Goal: Check status: Check status

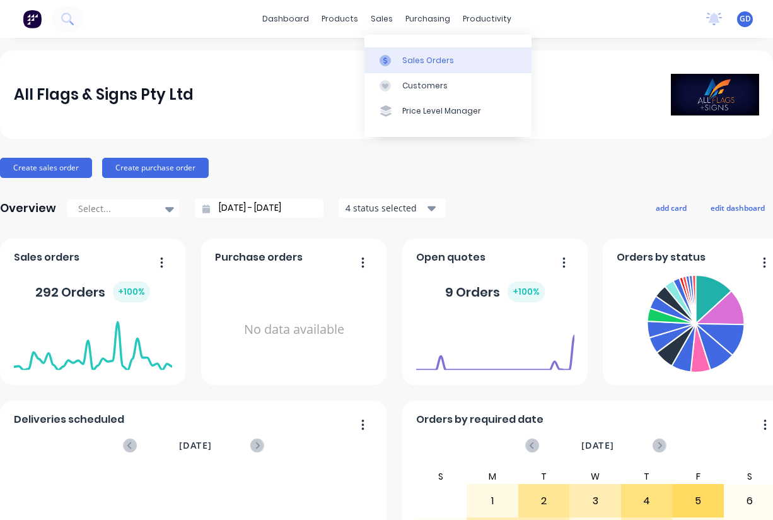
click at [408, 55] on div "Sales Orders" at bounding box center [428, 60] width 52 height 11
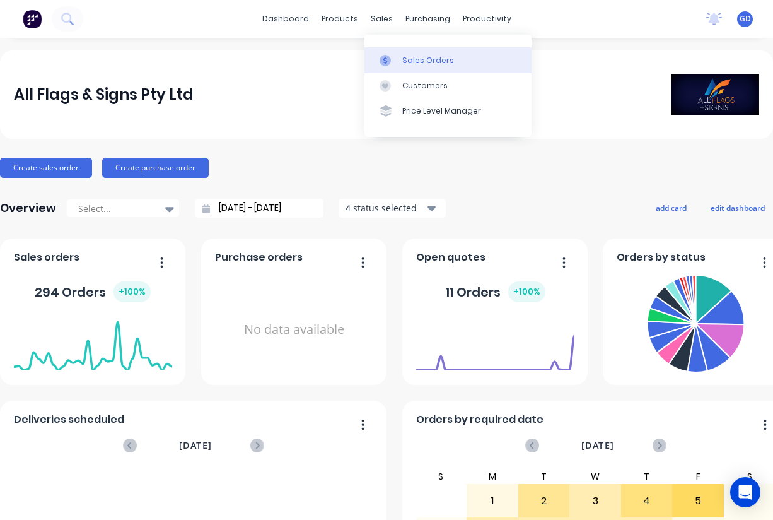
click at [409, 59] on div "Sales Orders" at bounding box center [428, 60] width 52 height 11
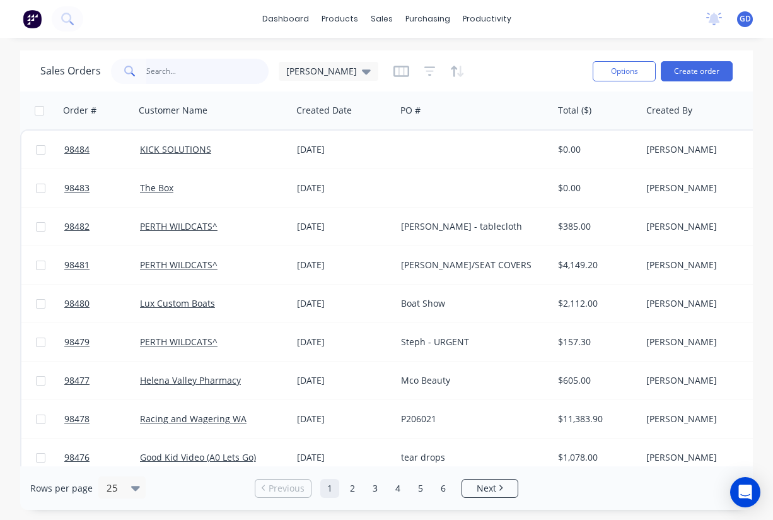
click at [166, 76] on input "text" at bounding box center [207, 71] width 123 height 25
paste input "98436"
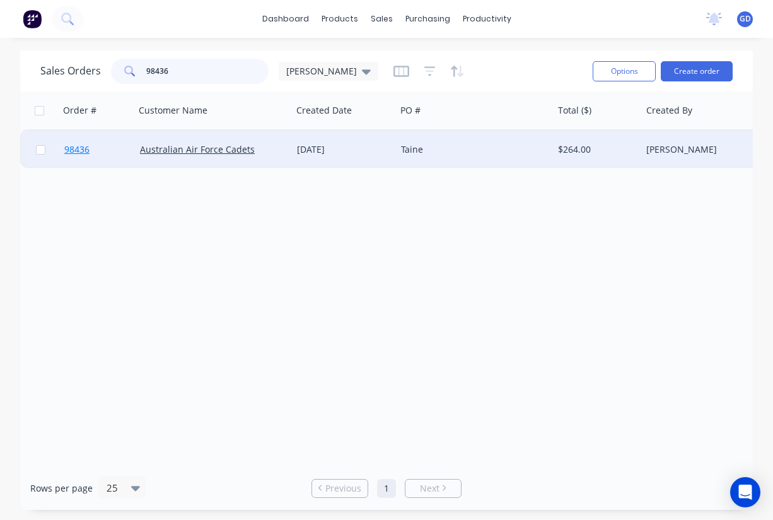
type input "98436"
click at [73, 151] on span "98436" at bounding box center [76, 149] width 25 height 13
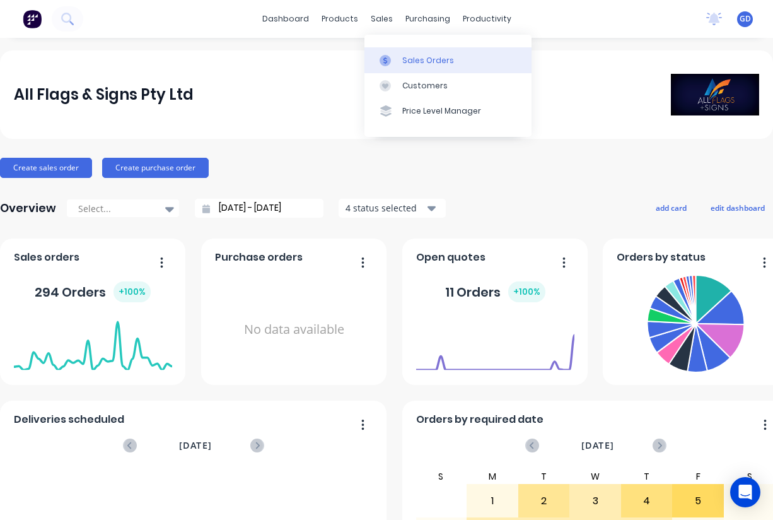
click at [404, 55] on div "Sales Orders" at bounding box center [428, 60] width 52 height 11
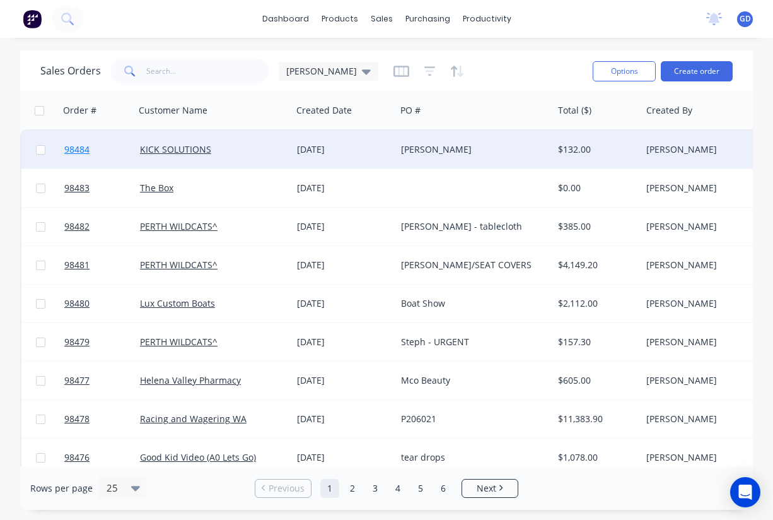
click at [73, 153] on span "98484" at bounding box center [76, 149] width 25 height 13
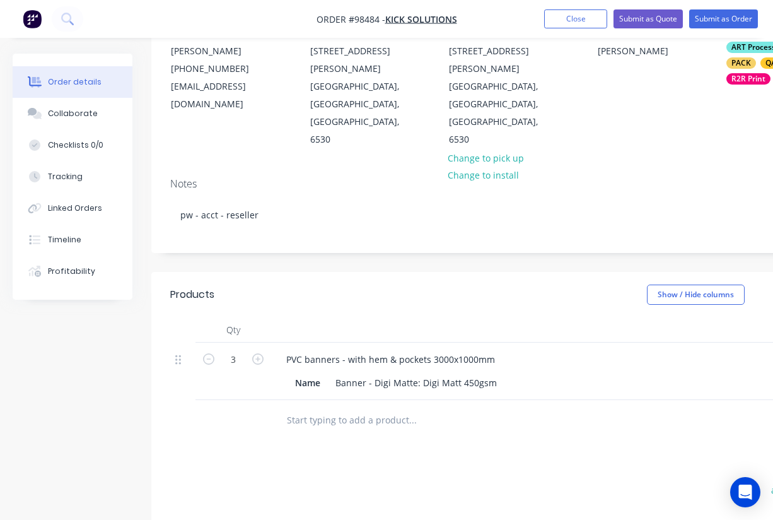
scroll to position [139, 1]
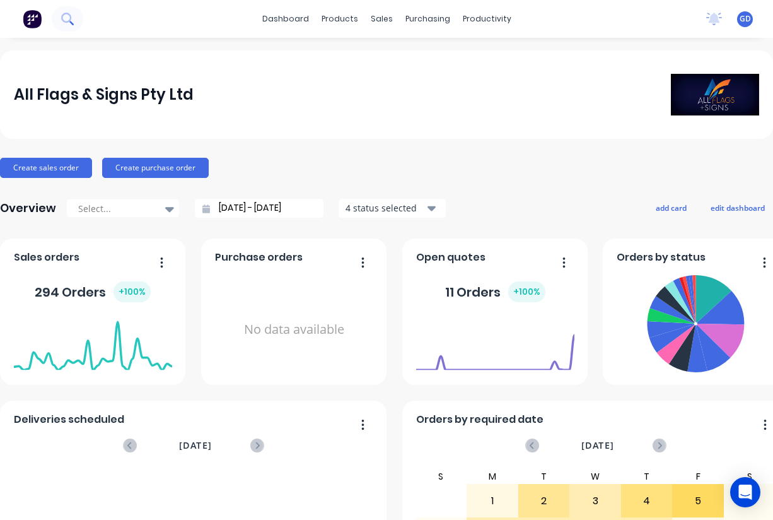
click at [67, 19] on icon at bounding box center [67, 19] width 12 height 12
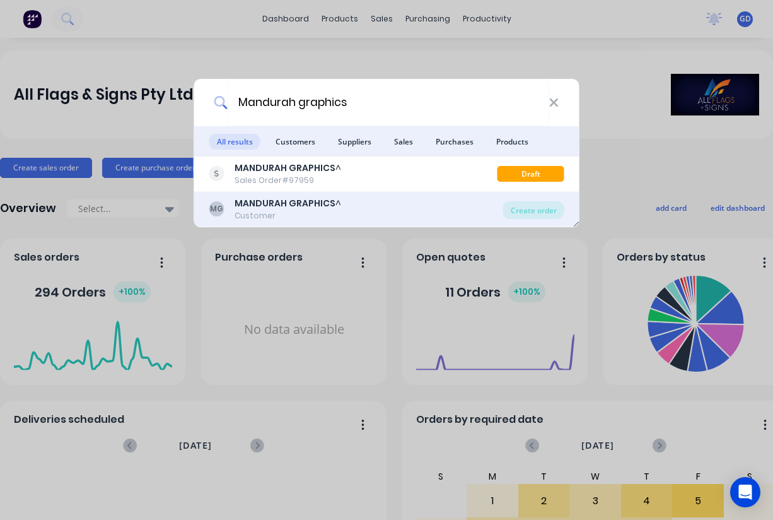
type input "Mandurah graphics"
click at [264, 206] on b "MANDURAH GRAPHICS" at bounding box center [285, 203] width 101 height 13
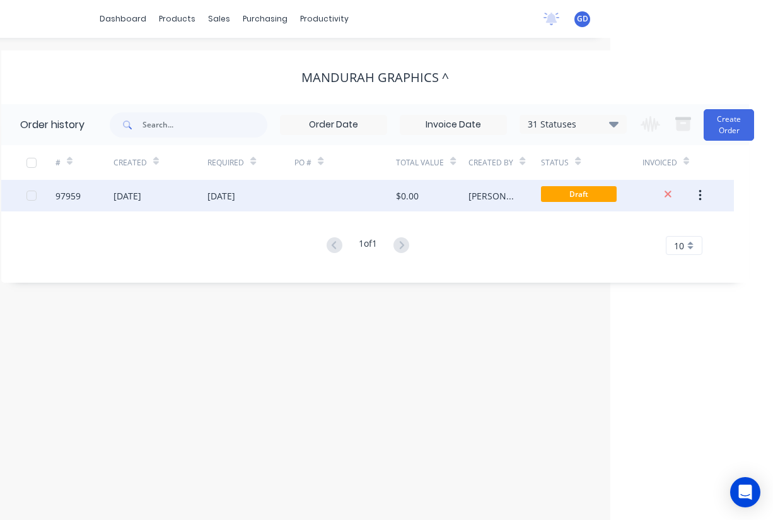
scroll to position [0, 163]
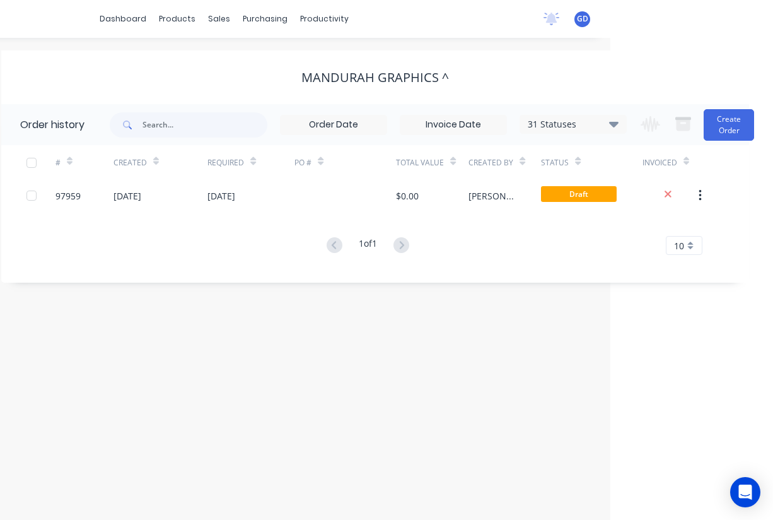
click at [618, 125] on icon at bounding box center [613, 123] width 9 height 15
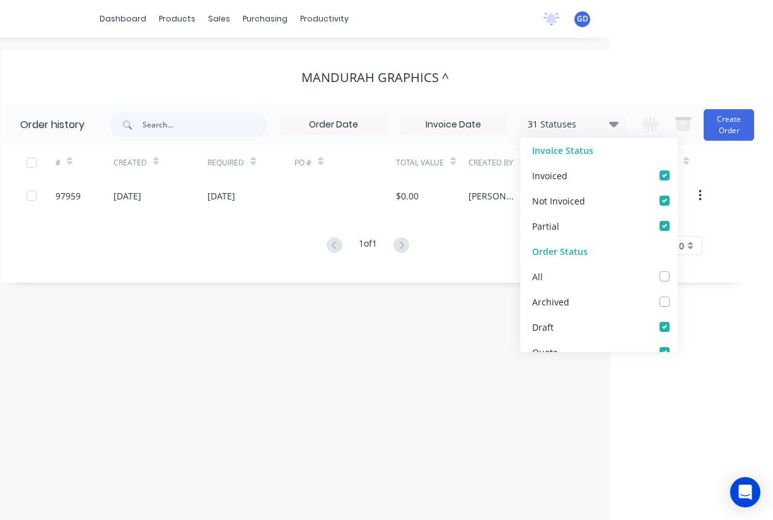
click at [677, 269] on label at bounding box center [677, 269] width 0 height 0
click at [677, 276] on input "checkbox" at bounding box center [682, 275] width 10 height 12
checkbox input "true"
click at [225, 265] on div "# Created Required PO # Total Value Created By Status Invoiced 97959 11 Jul 202…" at bounding box center [367, 207] width 733 height 125
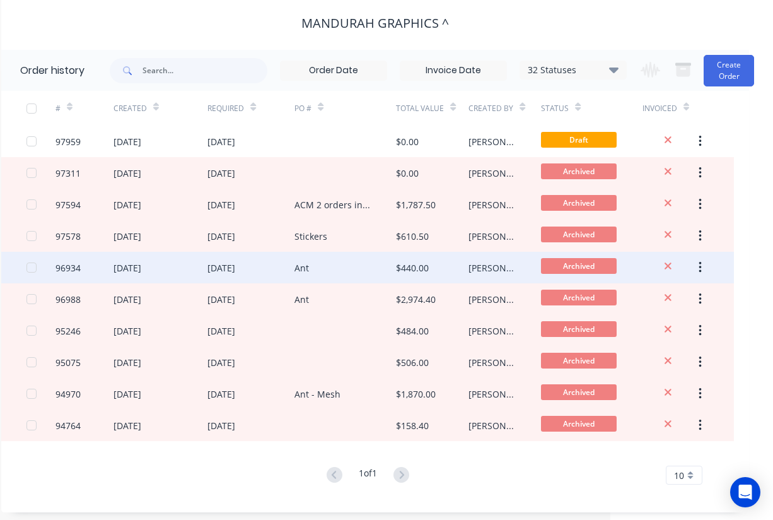
scroll to position [56, 162]
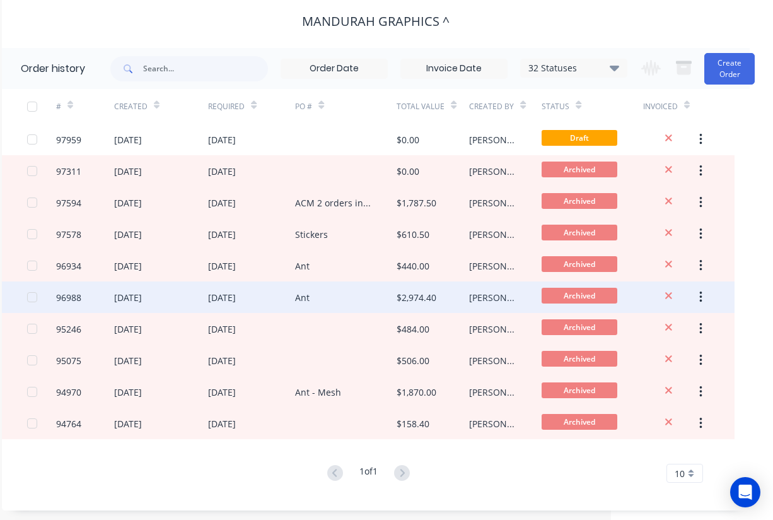
click at [73, 297] on div "96988" at bounding box center [68, 297] width 25 height 13
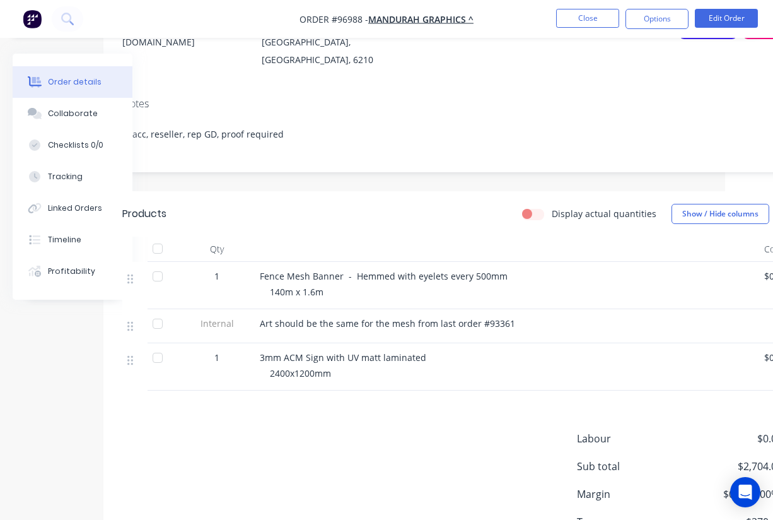
scroll to position [0, 48]
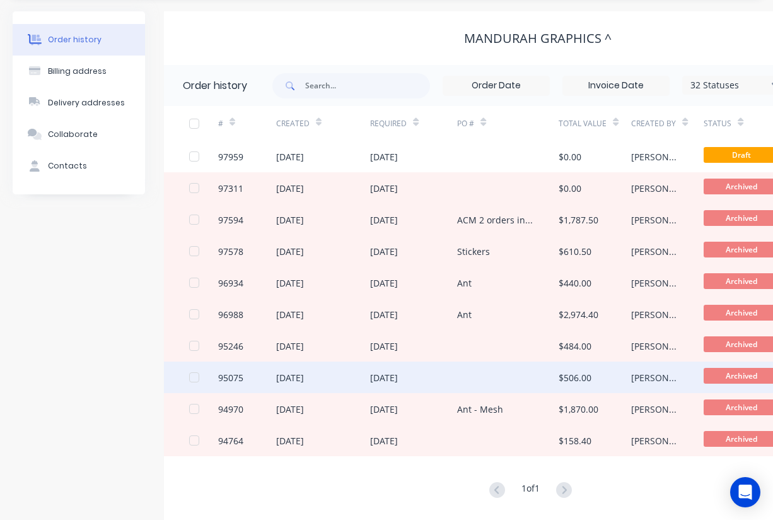
scroll to position [40, 0]
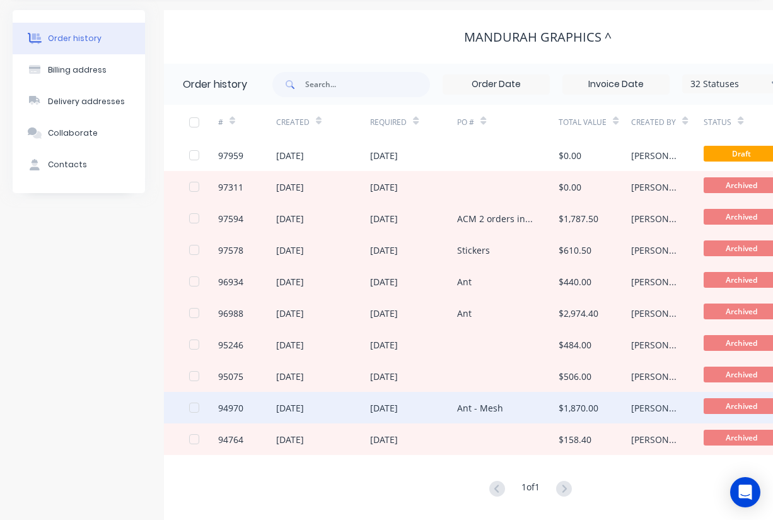
click at [231, 409] on div "94970" at bounding box center [230, 407] width 25 height 13
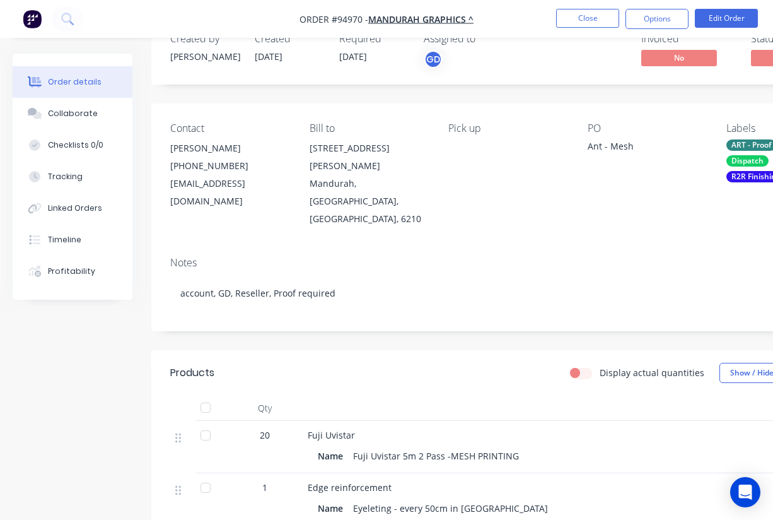
scroll to position [40, 0]
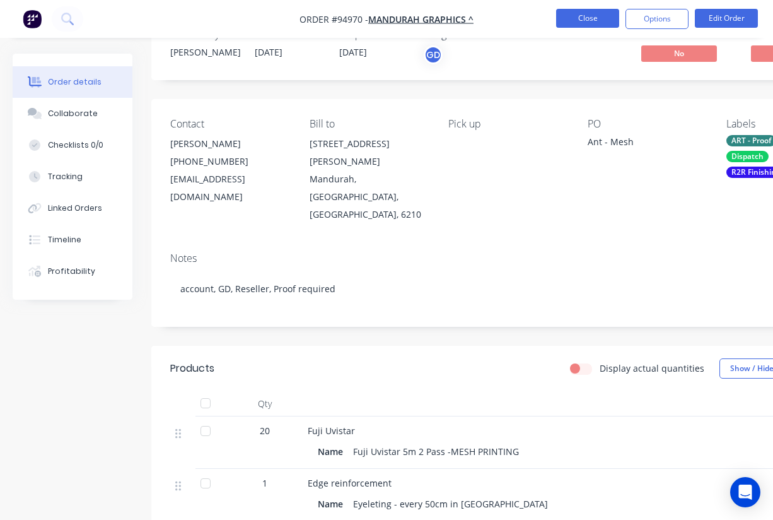
click at [581, 20] on button "Close" at bounding box center [587, 18] width 63 height 19
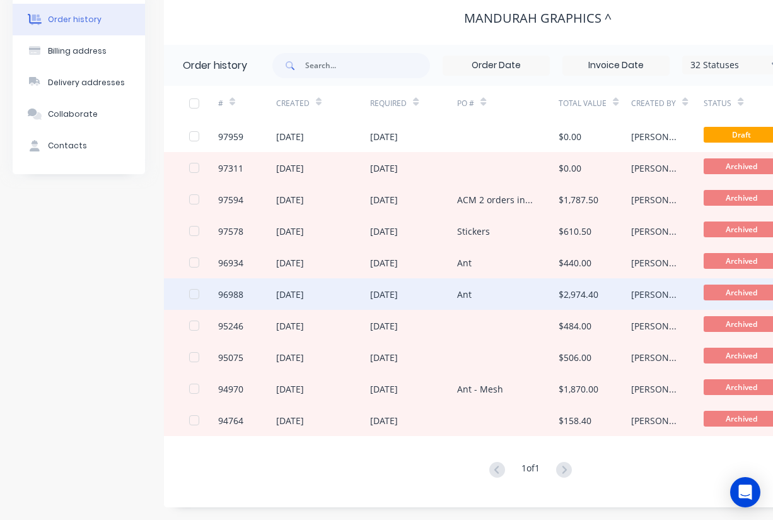
scroll to position [61, 1]
click at [229, 294] on div "96988" at bounding box center [230, 294] width 25 height 13
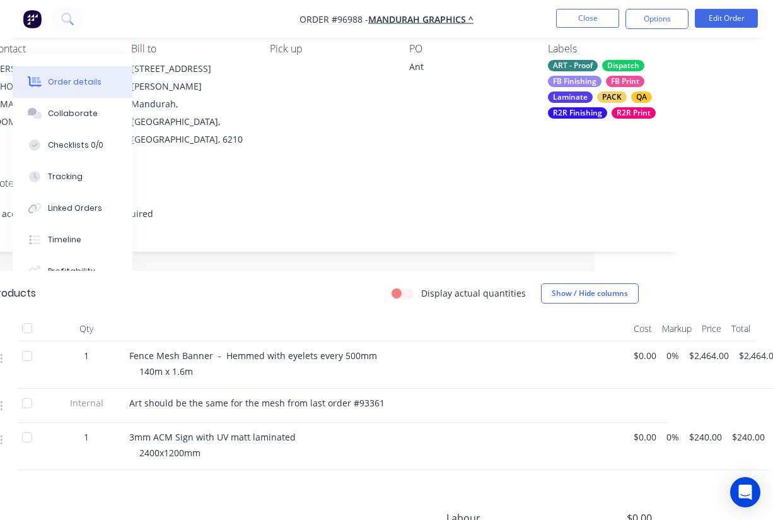
scroll to position [115, 178]
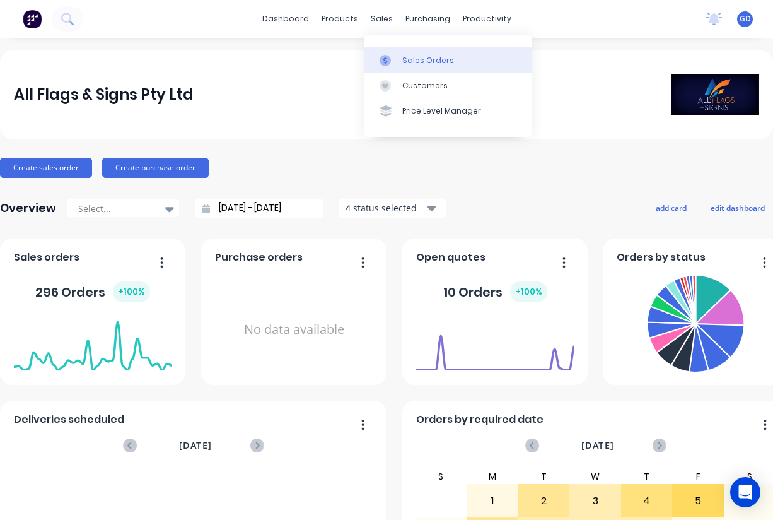
click at [413, 64] on div "Sales Orders" at bounding box center [428, 60] width 52 height 11
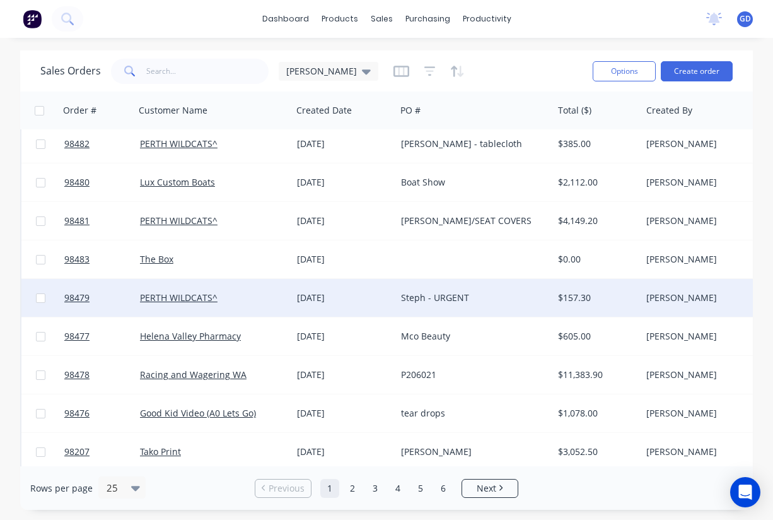
scroll to position [123, 0]
